Goal: Task Accomplishment & Management: Use online tool/utility

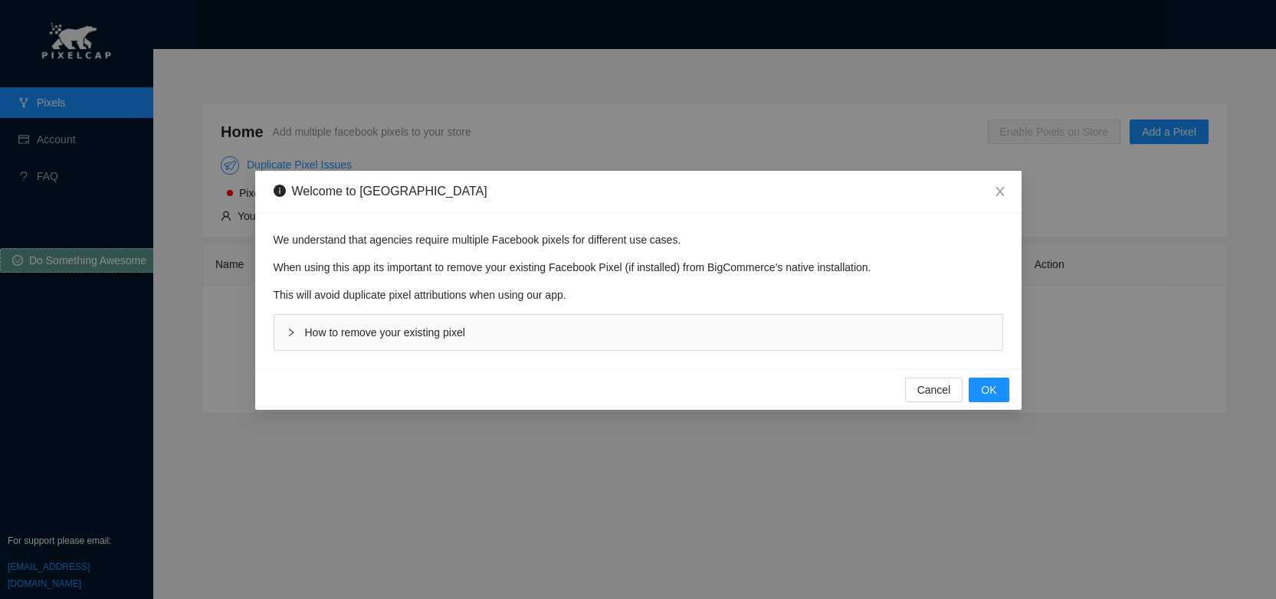
click at [350, 333] on span "How to remove your existing pixel" at bounding box center [385, 332] width 160 height 12
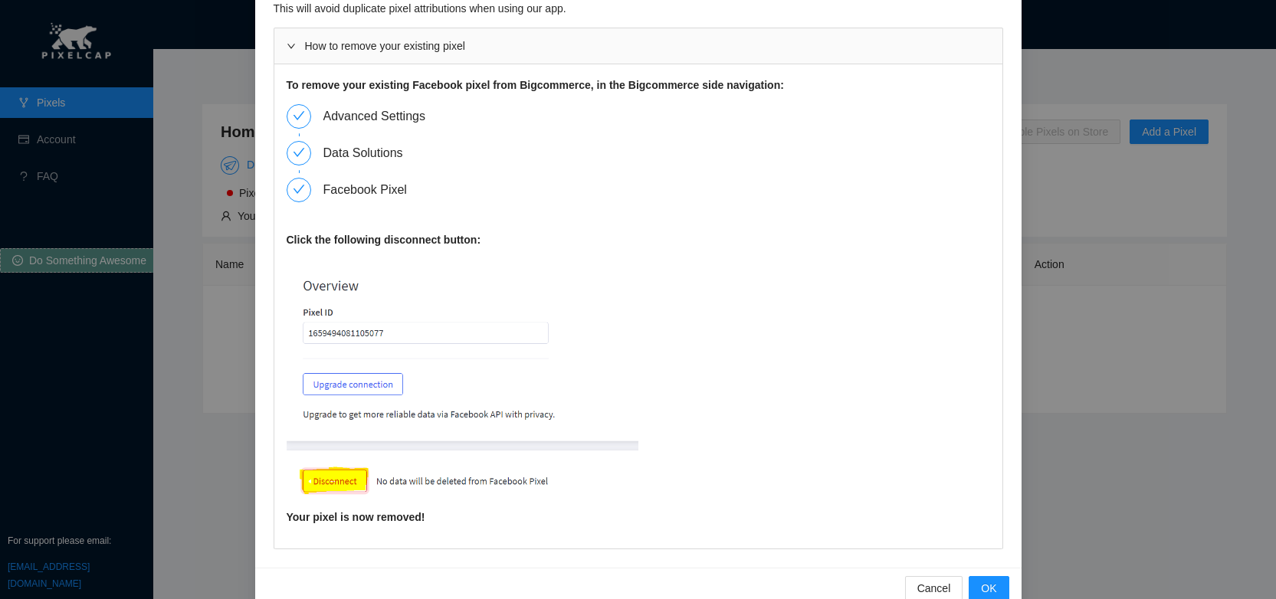
scroll to position [143, 0]
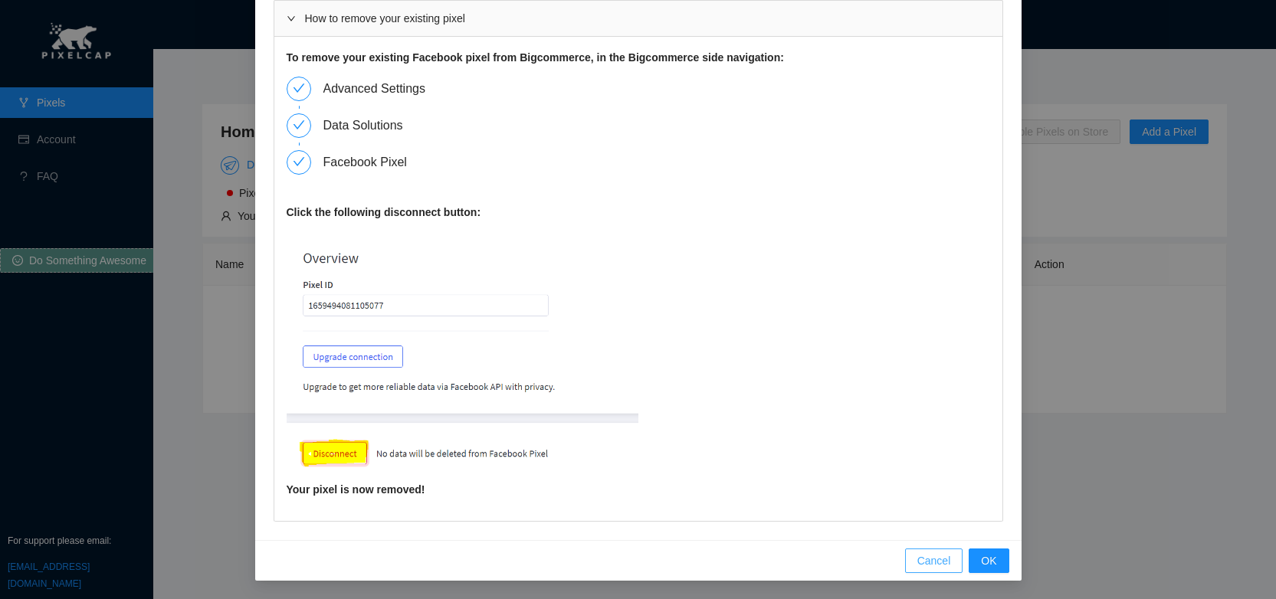
click at [917, 555] on span "Cancel" at bounding box center [934, 560] width 34 height 17
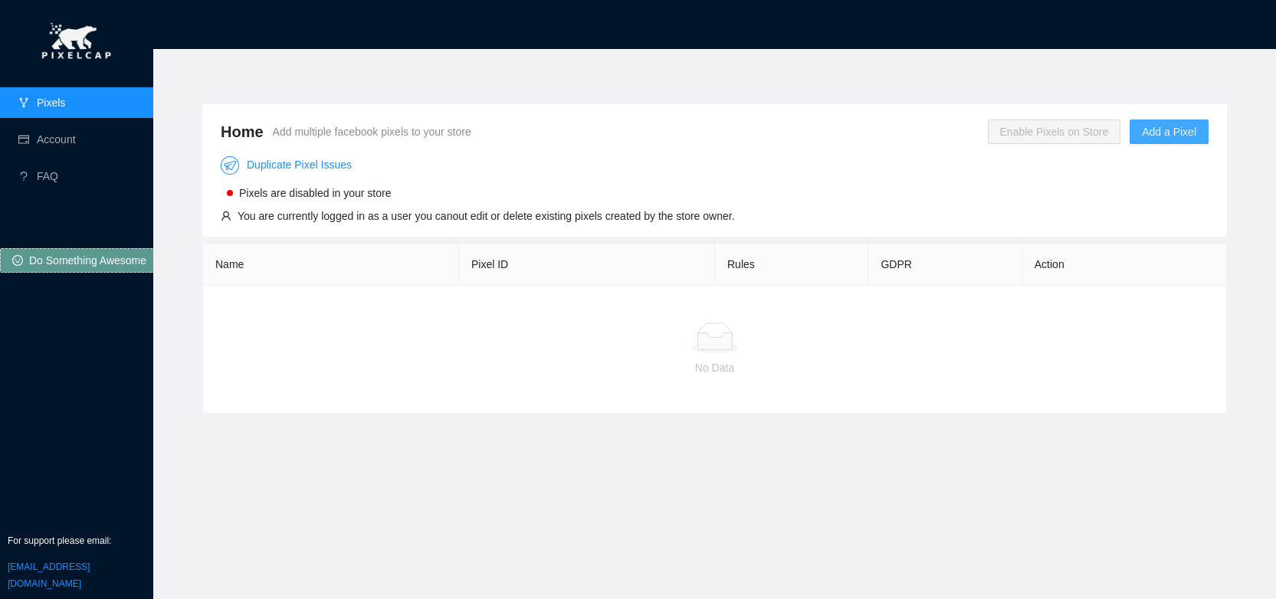
click at [1165, 129] on span "Add a Pixel" at bounding box center [1169, 131] width 54 height 17
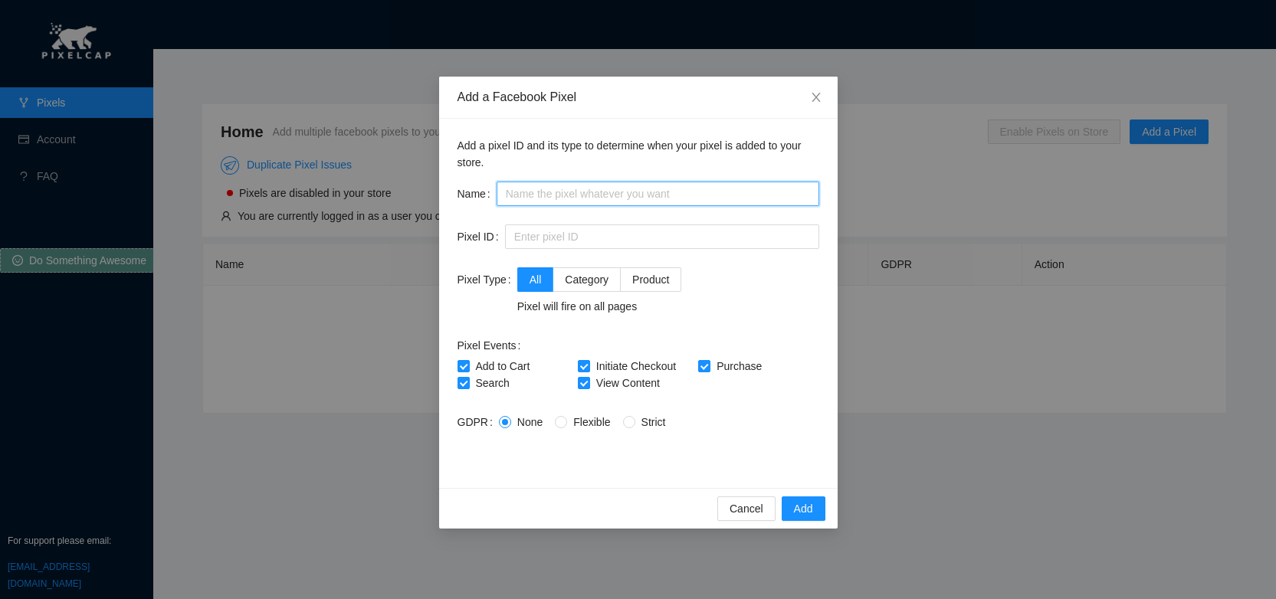
click at [564, 192] on input "text" at bounding box center [657, 194] width 323 height 25
type input "[PERSON_NAME] Pixel"
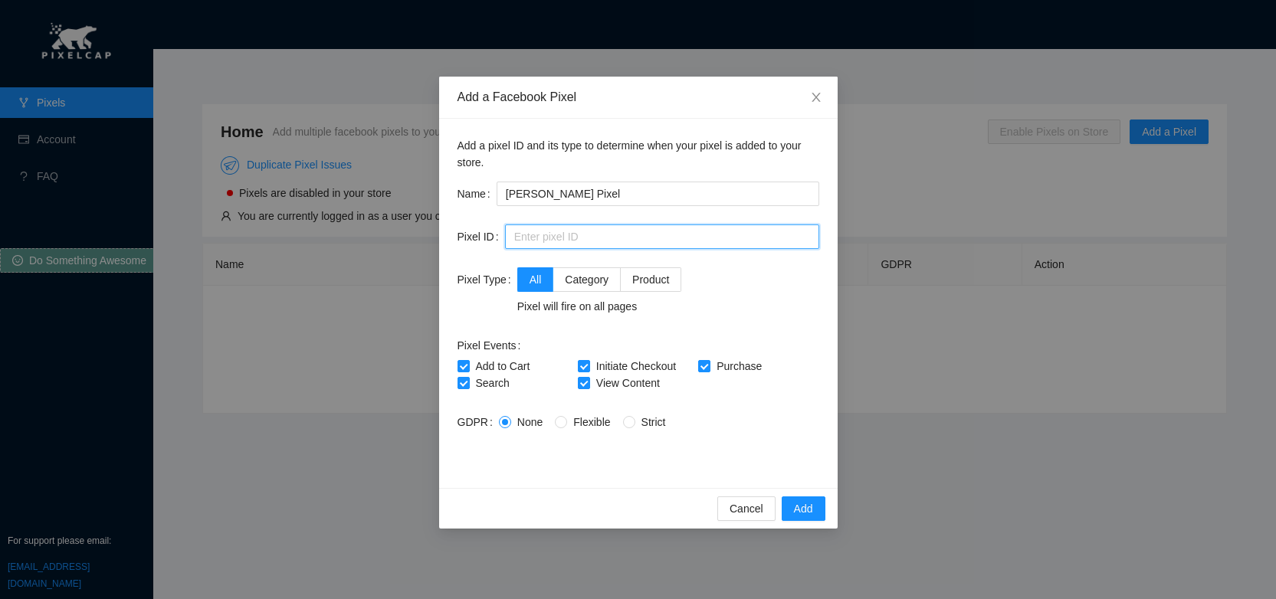
click at [539, 244] on input "text" at bounding box center [662, 236] width 314 height 25
paste input "1351207463071037"
type input "1351207463071037"
click at [811, 510] on span "Add" at bounding box center [803, 508] width 19 height 17
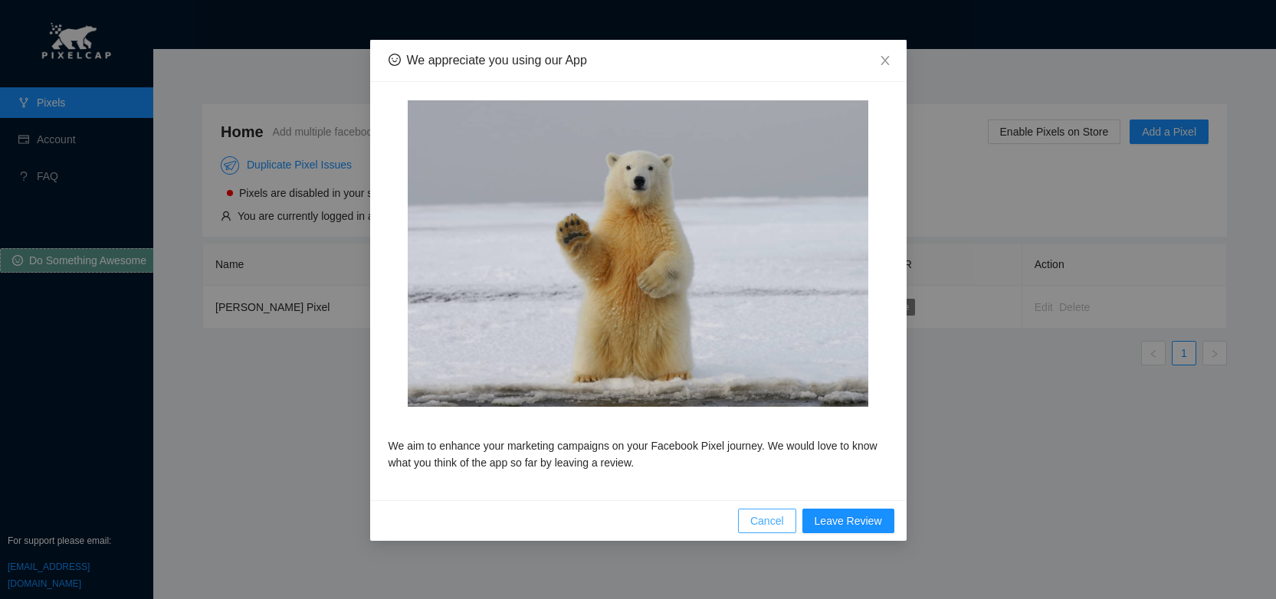
click at [783, 523] on span "Cancel" at bounding box center [767, 521] width 34 height 17
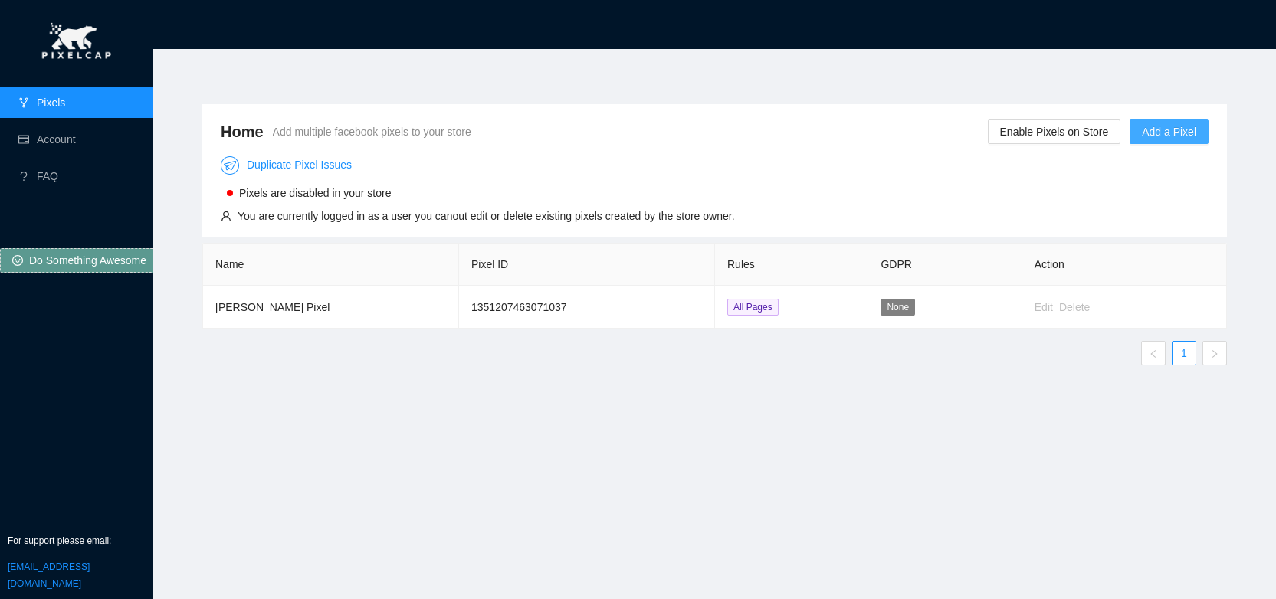
click at [1168, 133] on span "Add a Pixel" at bounding box center [1169, 131] width 54 height 17
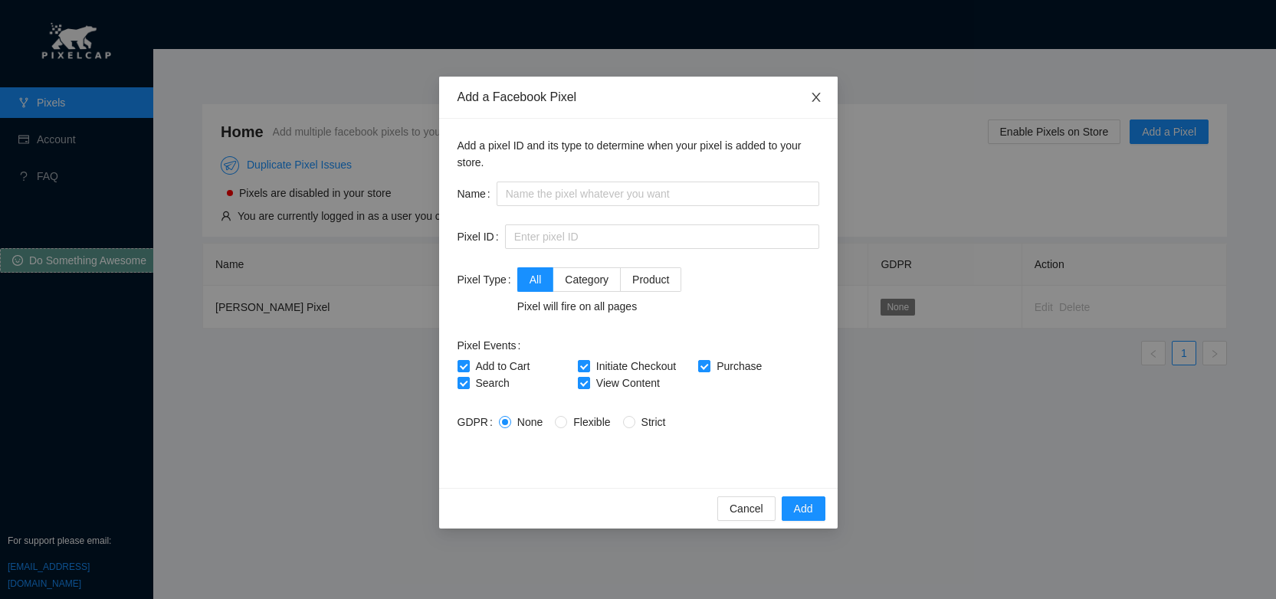
click at [818, 93] on icon "close" at bounding box center [816, 97] width 12 height 12
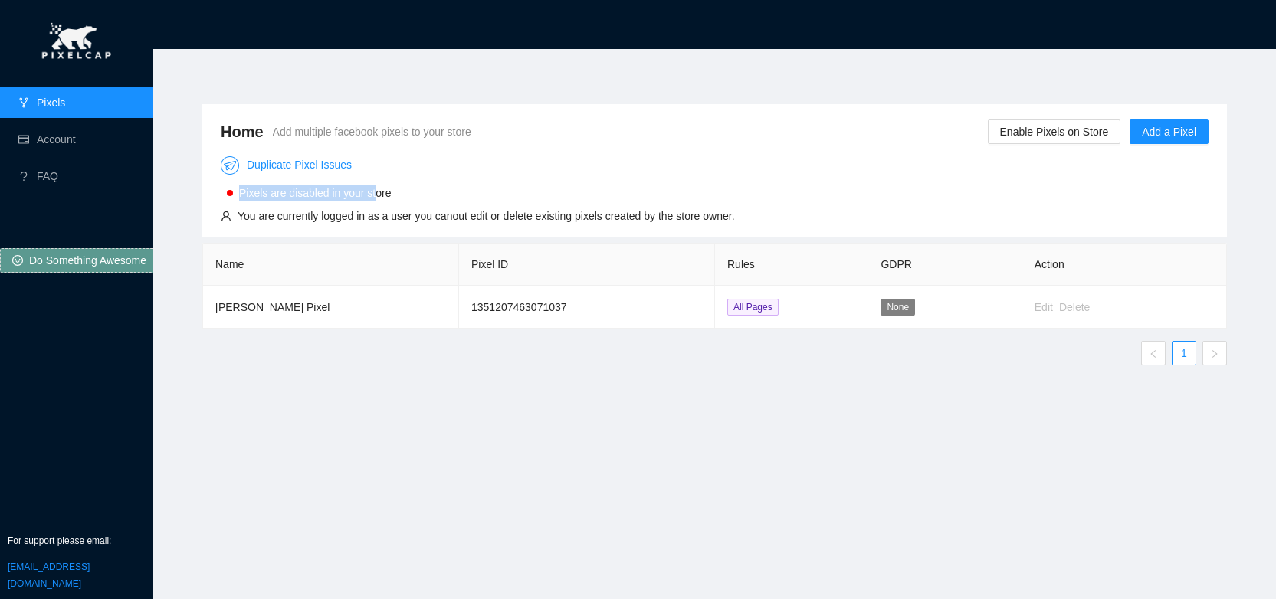
drag, startPoint x: 228, startPoint y: 195, endPoint x: 378, endPoint y: 198, distance: 150.2
click at [380, 198] on div "Pixels are disabled in your store" at bounding box center [306, 193] width 170 height 17
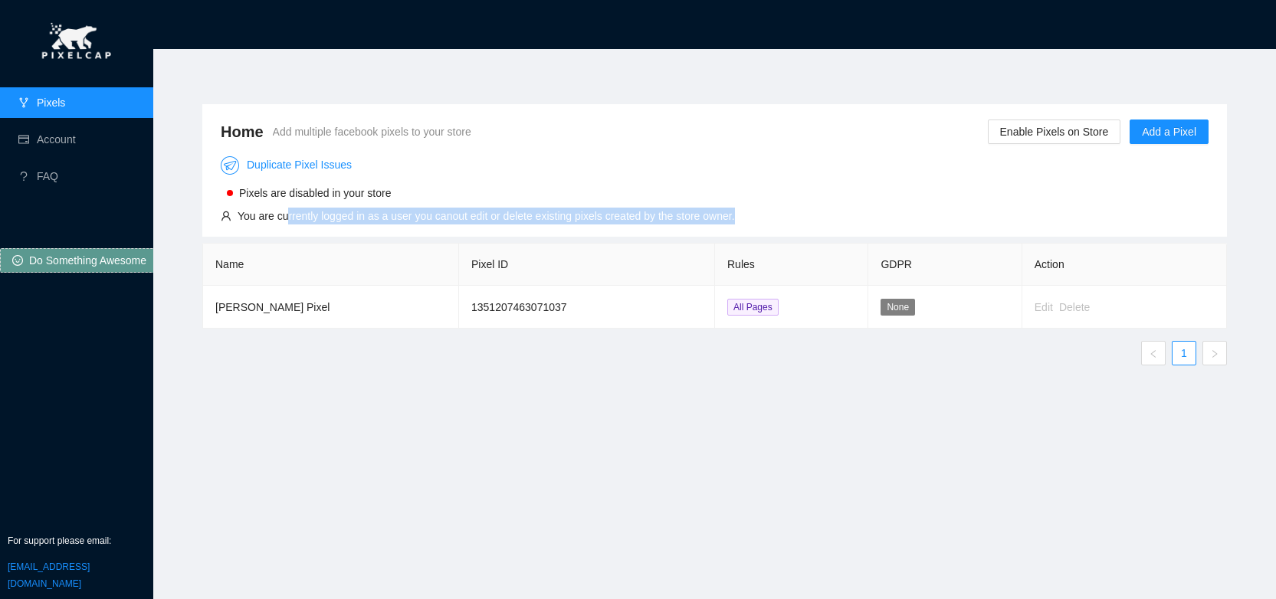
drag, startPoint x: 288, startPoint y: 219, endPoint x: 752, endPoint y: 218, distance: 464.3
click at [735, 218] on div "You are currently logged in as a user you canout edit or delete existing pixels…" at bounding box center [486, 216] width 497 height 17
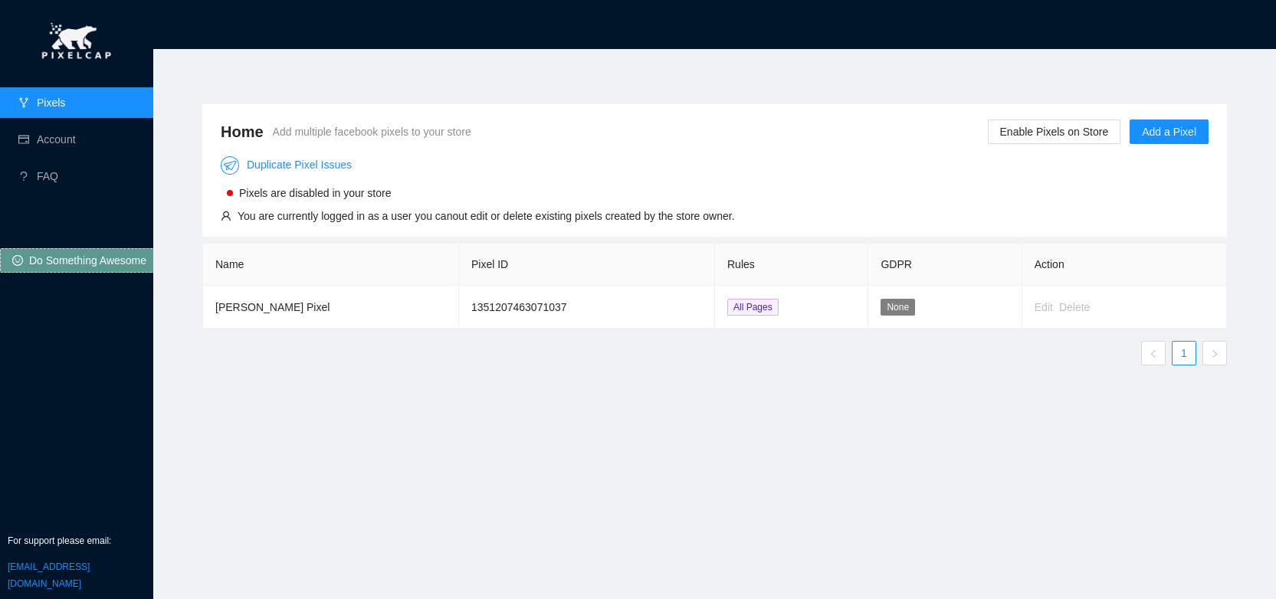
click at [725, 217] on div "You are currently logged in as a user you canout edit or delete existing pixels…" at bounding box center [486, 216] width 497 height 17
click at [48, 143] on link "Account" at bounding box center [56, 139] width 39 height 12
